Goal: Information Seeking & Learning: Learn about a topic

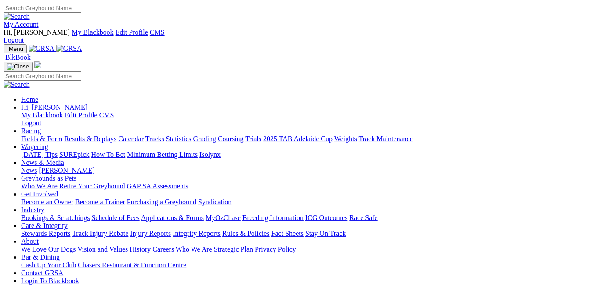
drag, startPoint x: 115, startPoint y: 129, endPoint x: 403, endPoint y: 33, distance: 303.5
click at [70, 230] on link "Stewards Reports" at bounding box center [45, 233] width 49 height 7
